Goal: Find specific page/section: Find specific page/section

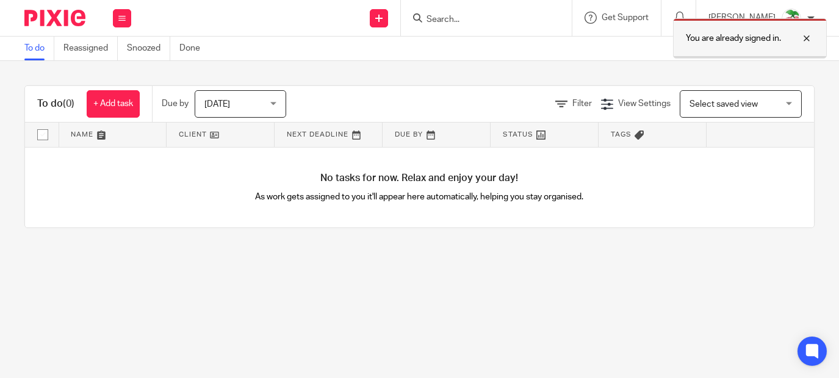
click at [811, 38] on div at bounding box center [797, 38] width 33 height 15
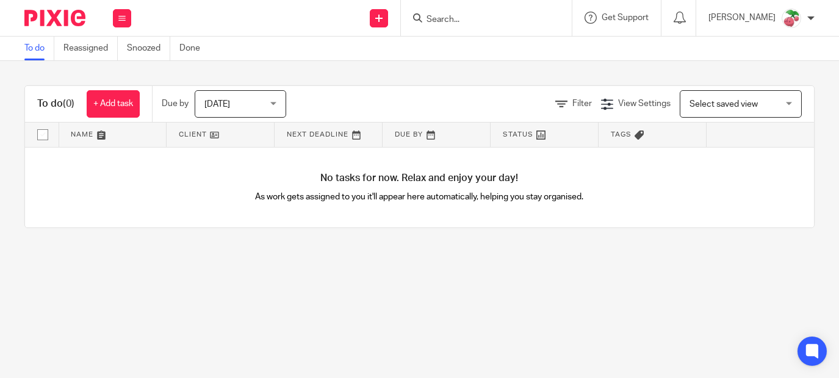
click at [551, 20] on form at bounding box center [490, 17] width 130 height 15
click at [440, 18] on input "Search" at bounding box center [480, 20] width 110 height 11
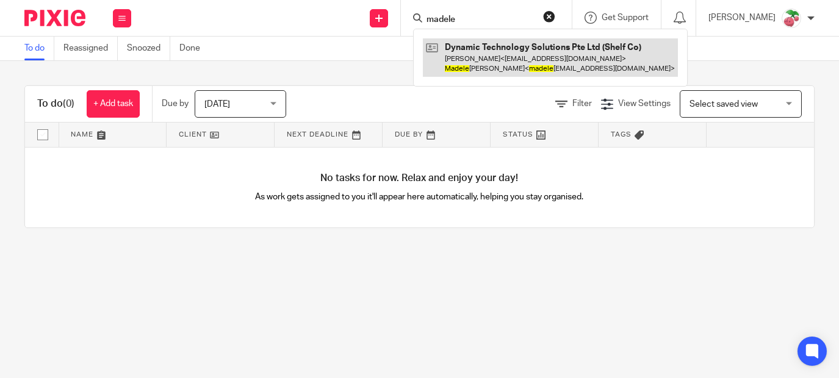
type input "madele"
click at [533, 57] on link at bounding box center [550, 57] width 255 height 38
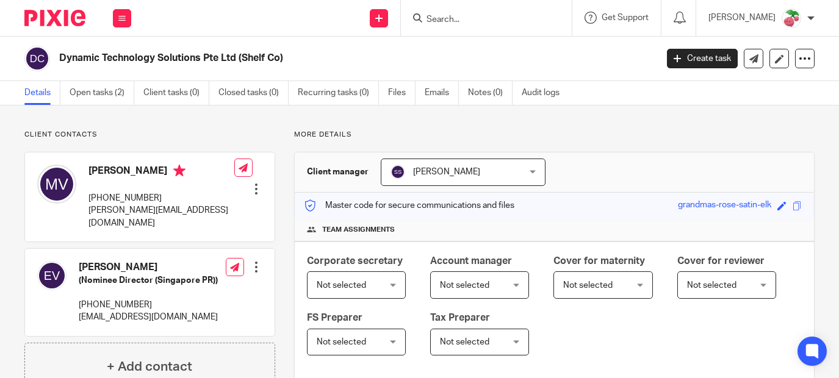
drag, startPoint x: 238, startPoint y: 58, endPoint x: 59, endPoint y: 51, distance: 179.5
click at [59, 51] on div "Dynamic Technology Solutions Pte Ltd (Shelf Co)" at bounding box center [336, 59] width 624 height 26
copy h2 "Dynamic Technology Solutions Pte Ltd"
click at [480, 18] on input "Search" at bounding box center [480, 20] width 110 height 11
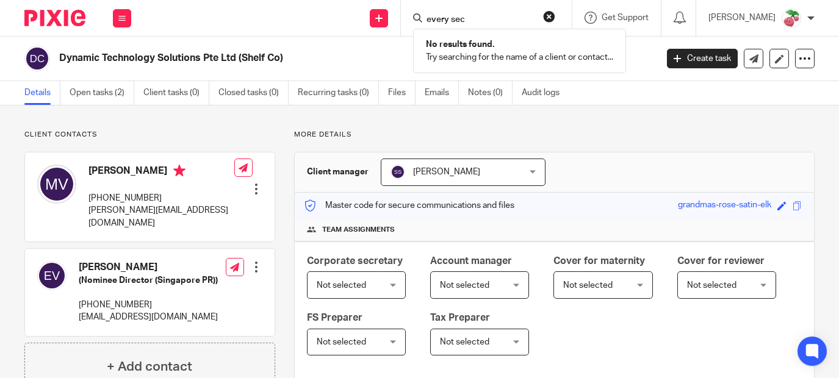
type input "every sec"
click at [555, 18] on button "reset" at bounding box center [549, 16] width 12 height 12
click at [451, 19] on input "Search" at bounding box center [480, 20] width 110 height 11
type input "glamup"
click button "submit" at bounding box center [0, 0] width 0 height 0
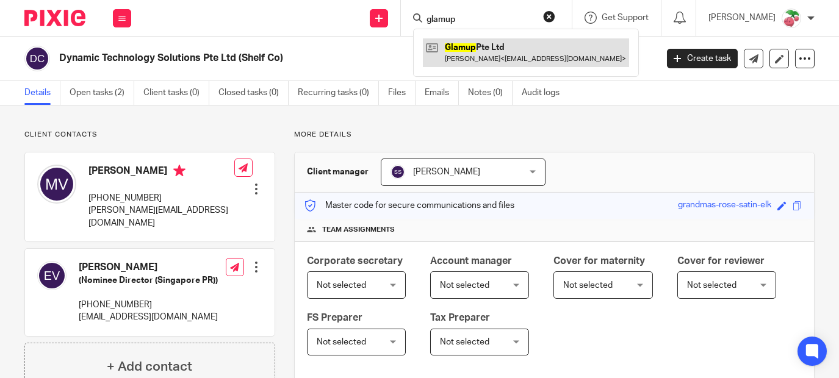
click at [505, 40] on link at bounding box center [526, 52] width 206 height 28
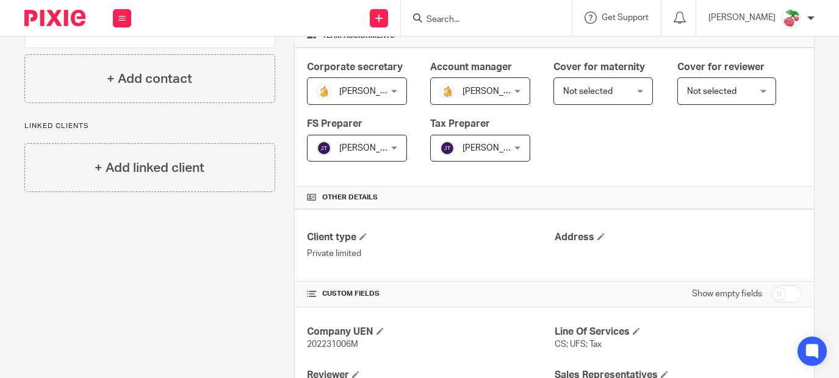
scroll to position [12, 0]
